Goal: Navigation & Orientation: Find specific page/section

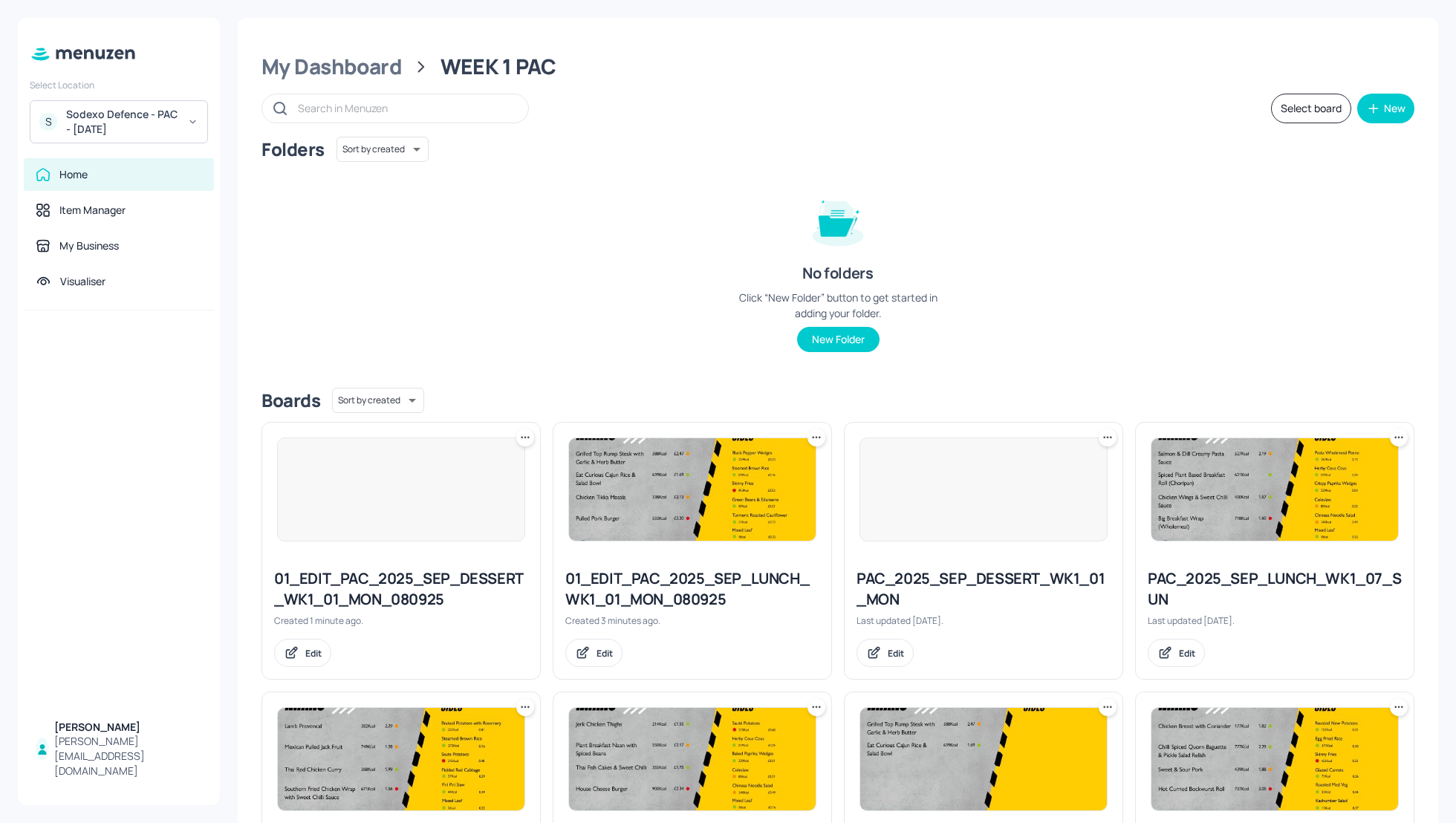
click at [113, 127] on div "Sodexo Defence - PAC - [DATE]" at bounding box center [122, 122] width 112 height 29
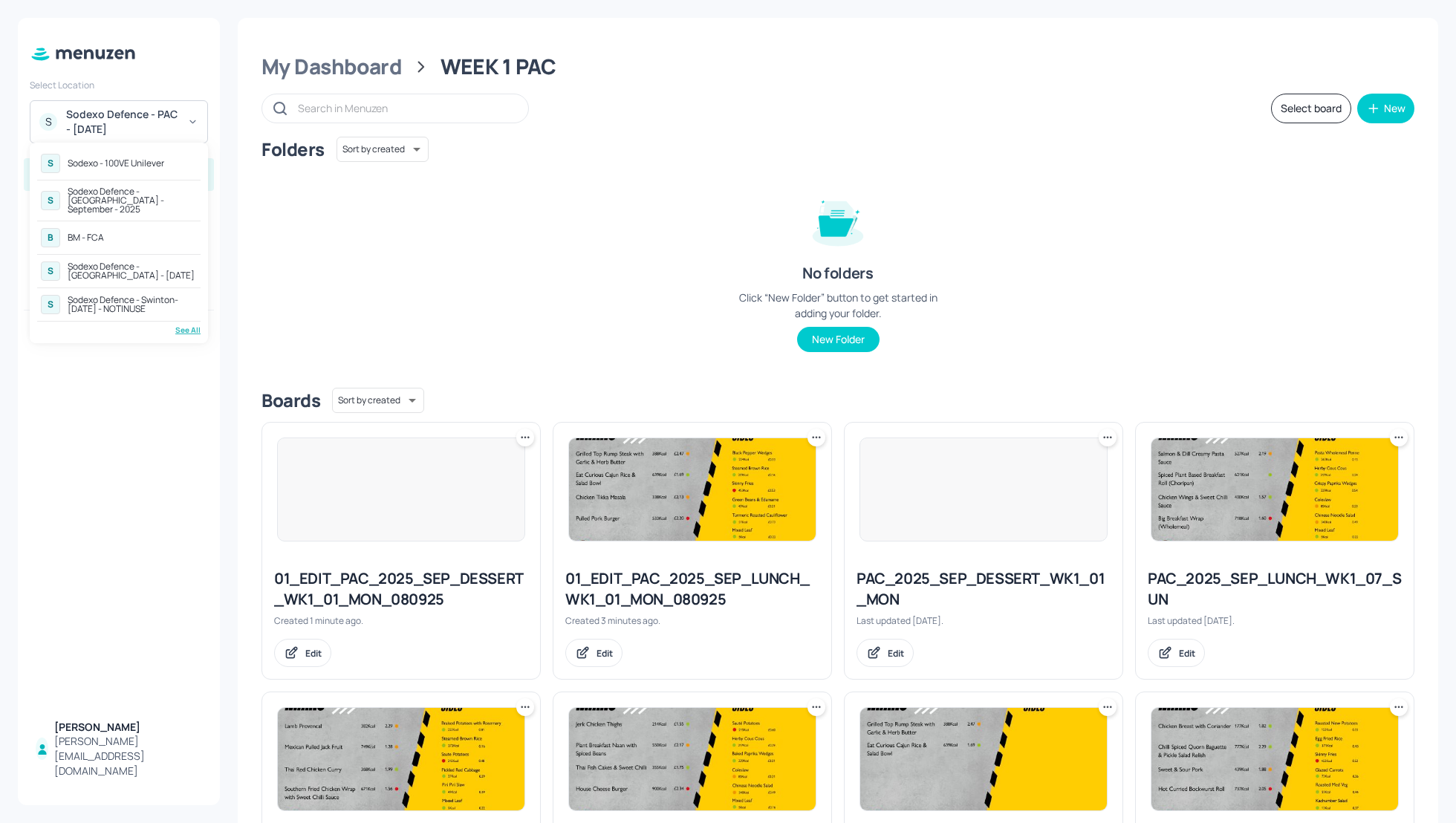
click at [185, 325] on div "See All" at bounding box center [119, 331] width 164 height 11
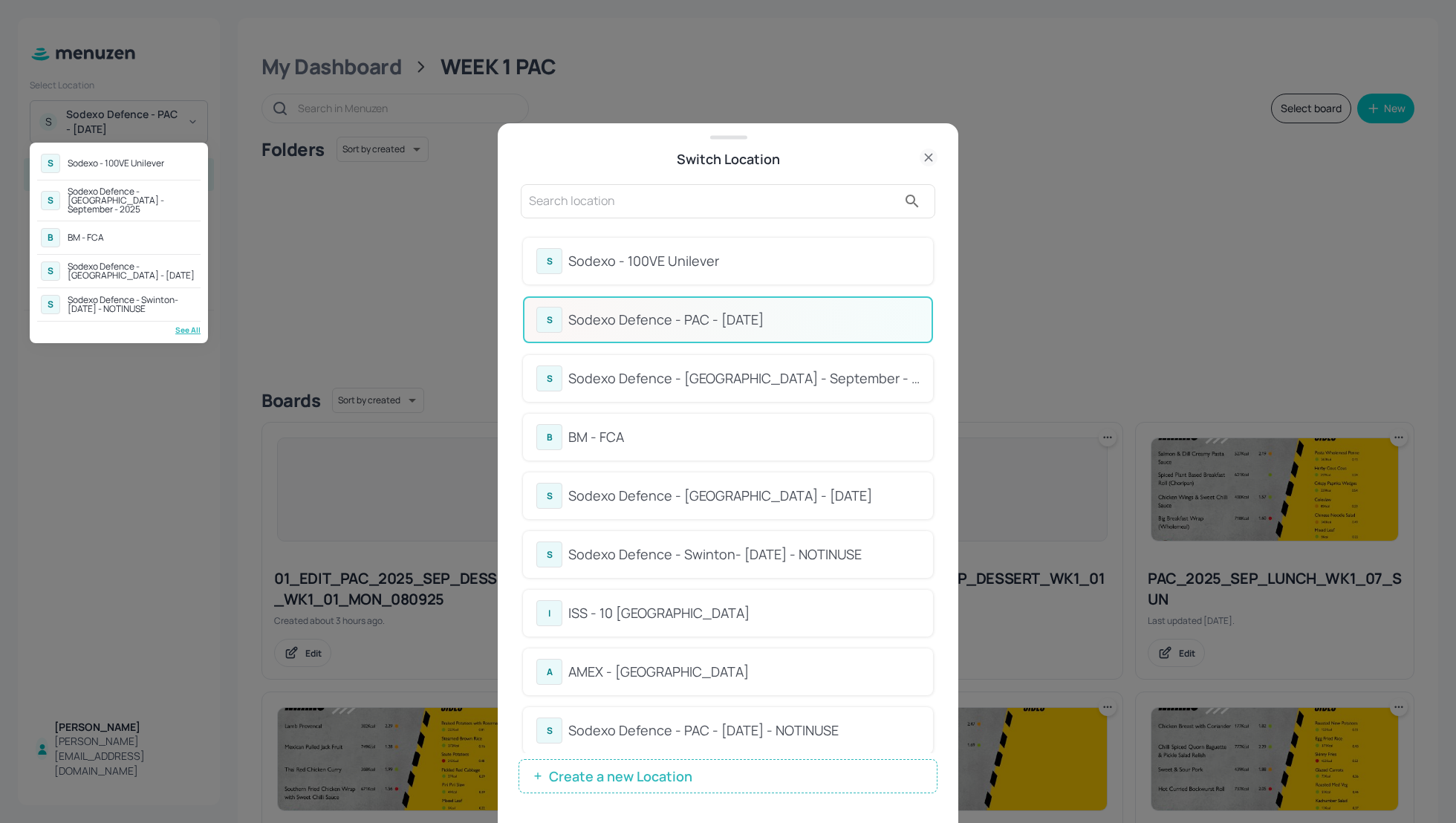
click at [575, 200] on div at bounding box center [728, 412] width 1456 height 823
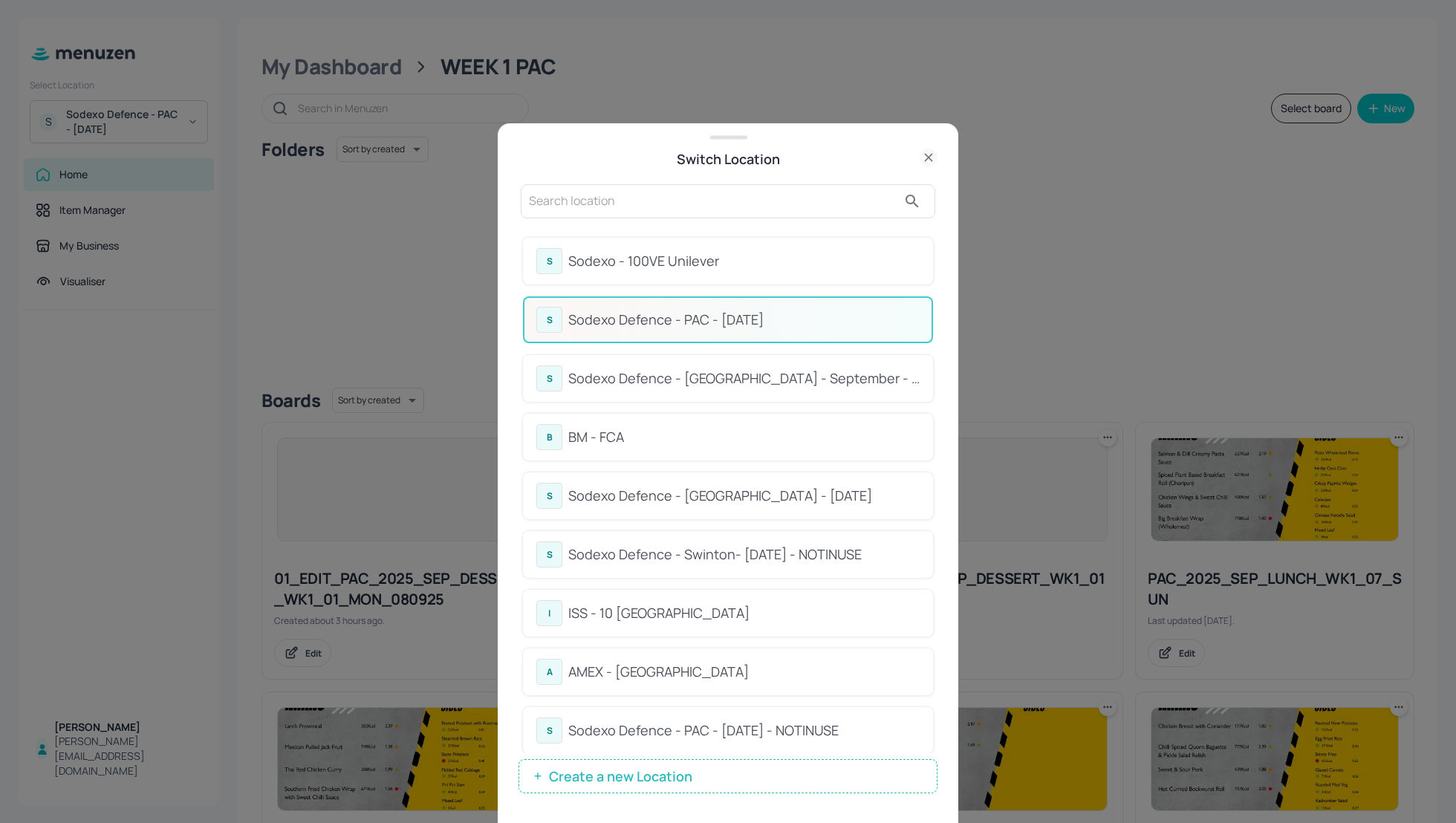
click at [606, 261] on div "Sodexo - 100VE Unilever" at bounding box center [743, 261] width 351 height 20
